Goal: Transaction & Acquisition: Purchase product/service

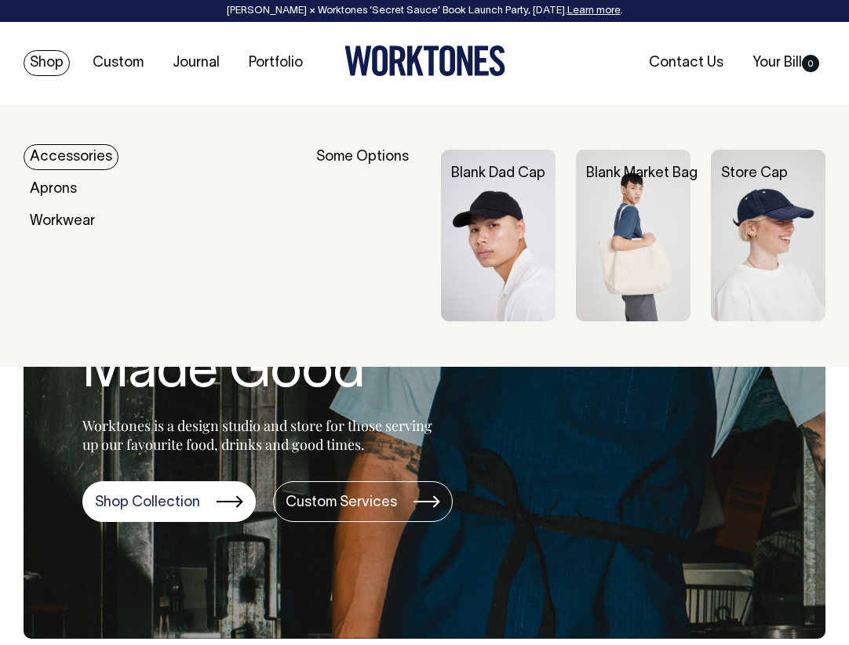
click at [40, 58] on link "Shop" at bounding box center [47, 63] width 46 height 26
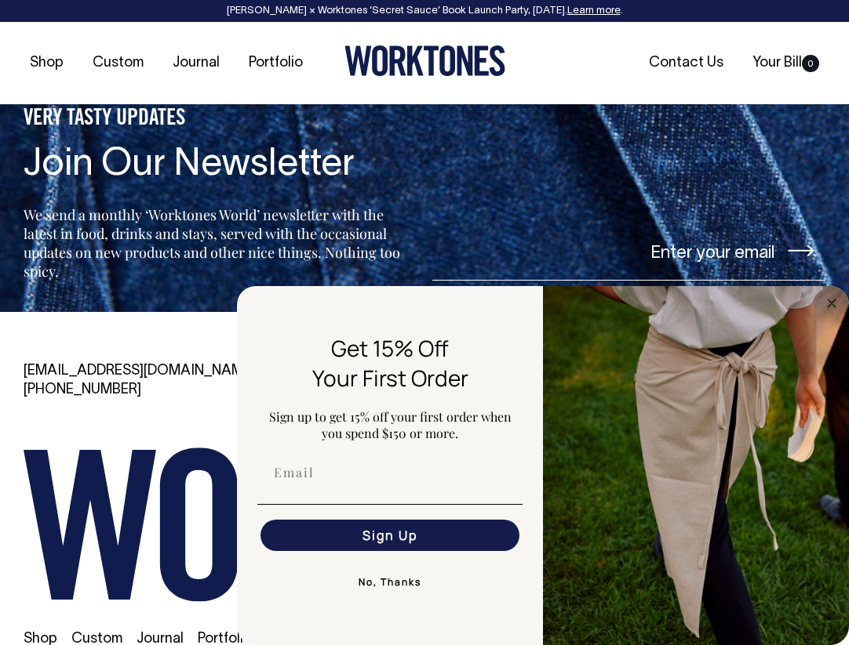
scroll to position [2766, 0]
